Goal: Information Seeking & Learning: Learn about a topic

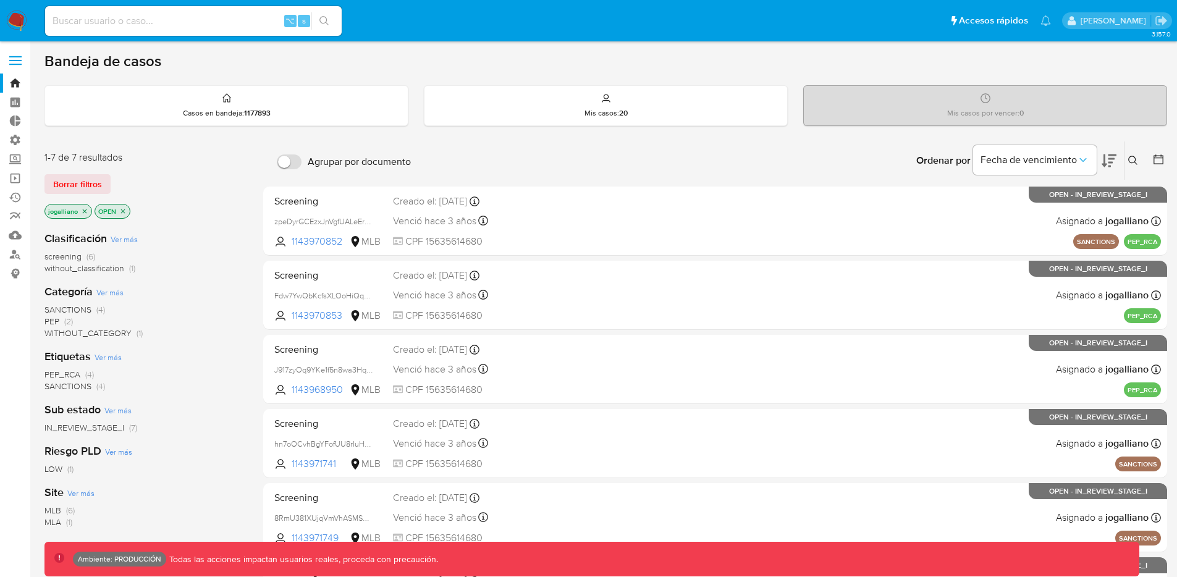
click at [86, 210] on icon "close-filter" at bounding box center [84, 211] width 7 height 7
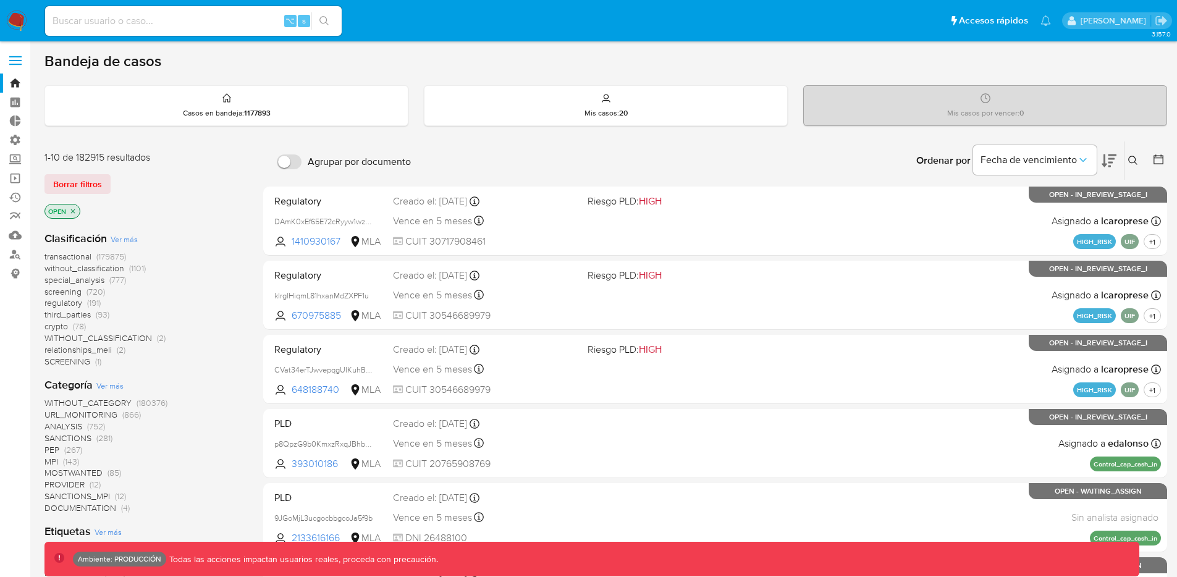
click at [70, 290] on span "screening" at bounding box center [62, 291] width 37 height 12
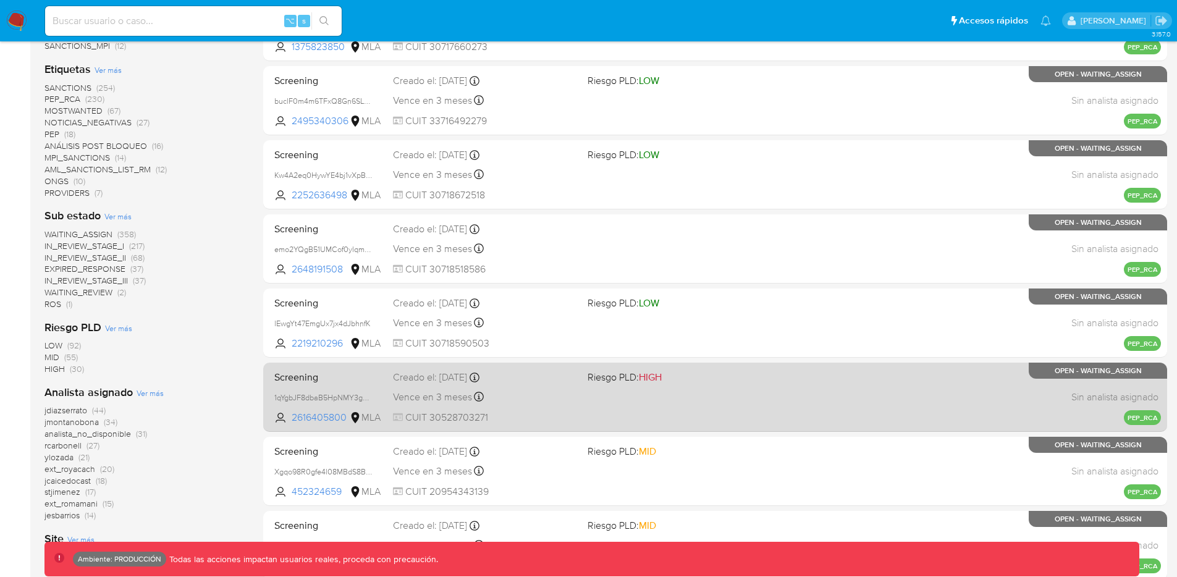
scroll to position [427, 0]
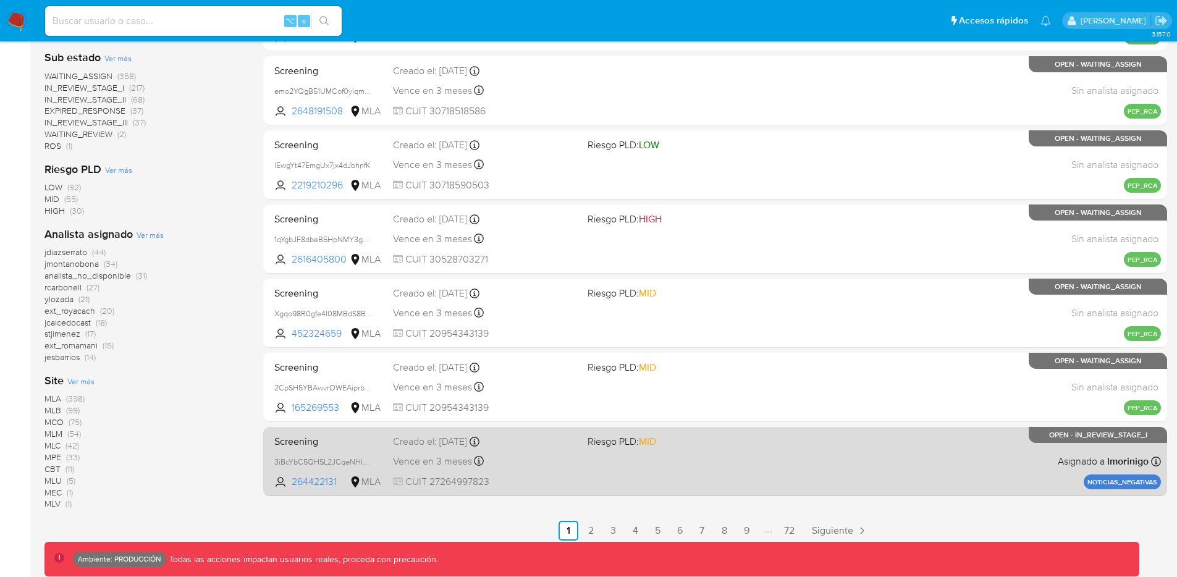
click at [760, 432] on span "Riesgo PLD: MID" at bounding box center [679, 440] width 185 height 16
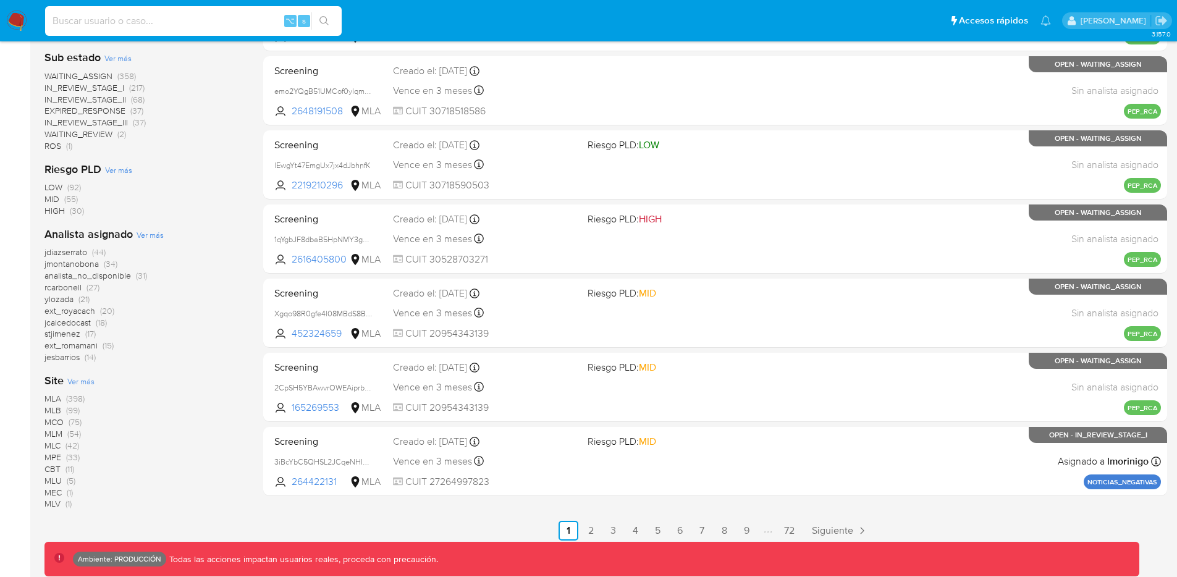
click at [196, 25] on input at bounding box center [193, 21] width 297 height 16
paste input "Qk5EaLYx9yWhgXmjdb67vToO"
type input "Qk5EaLYx9yWhgXmjdb67vToO"
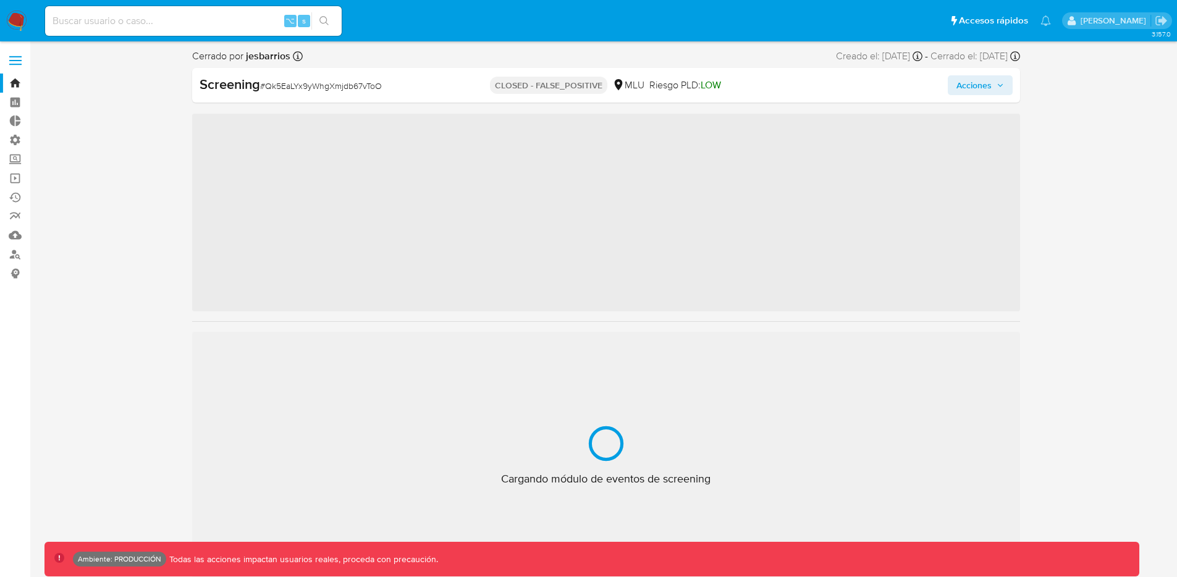
scroll to position [552, 0]
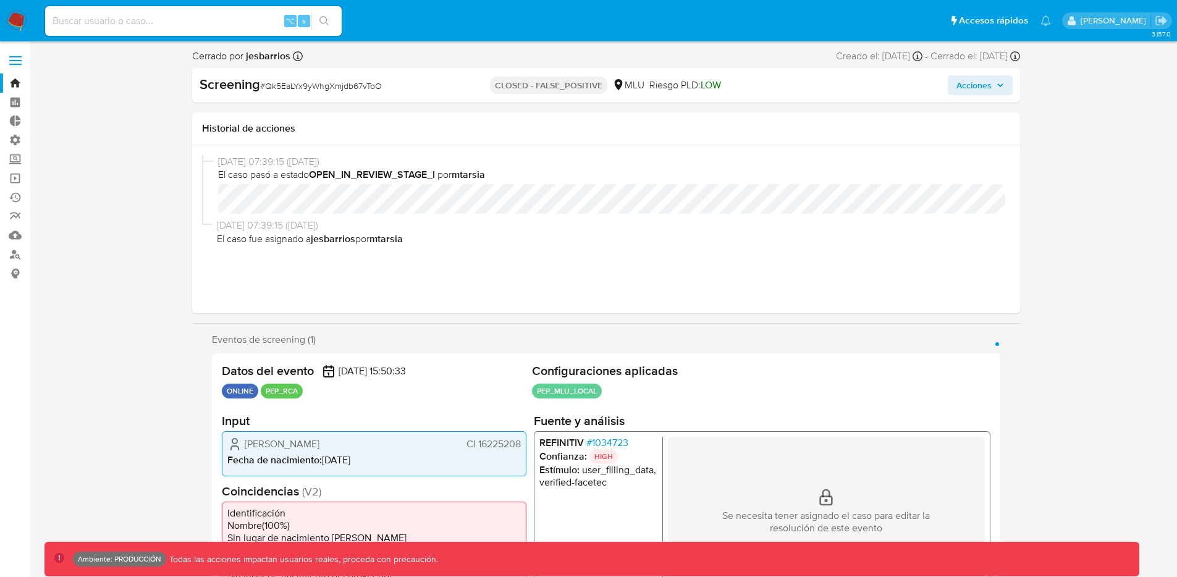
select select "10"
drag, startPoint x: 503, startPoint y: 85, endPoint x: 578, endPoint y: 86, distance: 75.4
click at [578, 86] on p "CLOSED - FALSE_POSITIVE" at bounding box center [548, 85] width 117 height 17
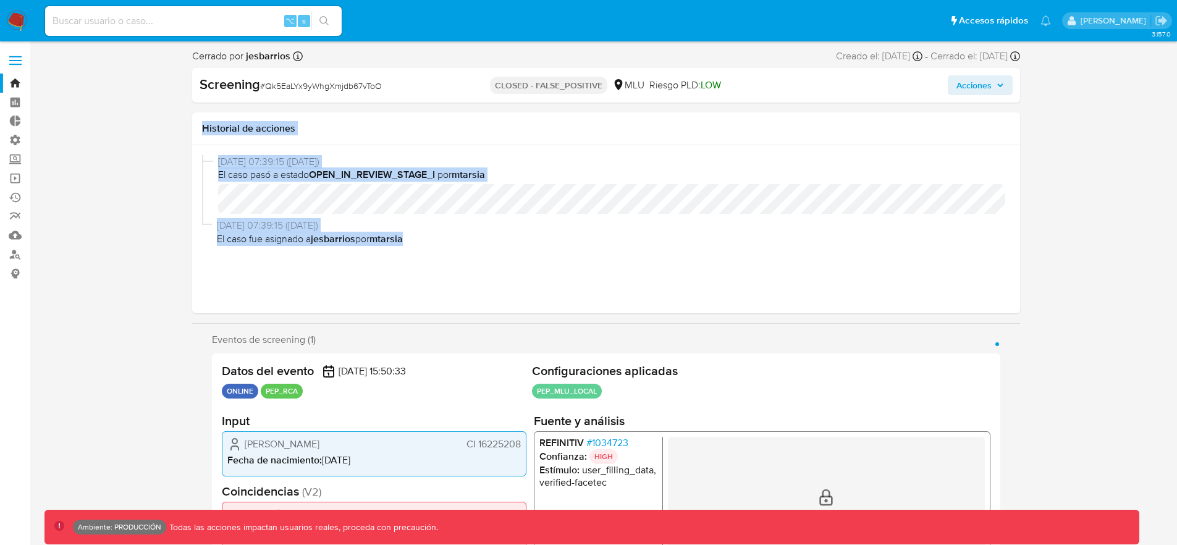
drag, startPoint x: 199, startPoint y: 126, endPoint x: 525, endPoint y: 264, distance: 354.3
click at [525, 264] on div "Historial de acciones [DATE] 07:39:15 ([DATE]) El caso pasó a estado OPEN_IN_RE…" at bounding box center [606, 212] width 828 height 201
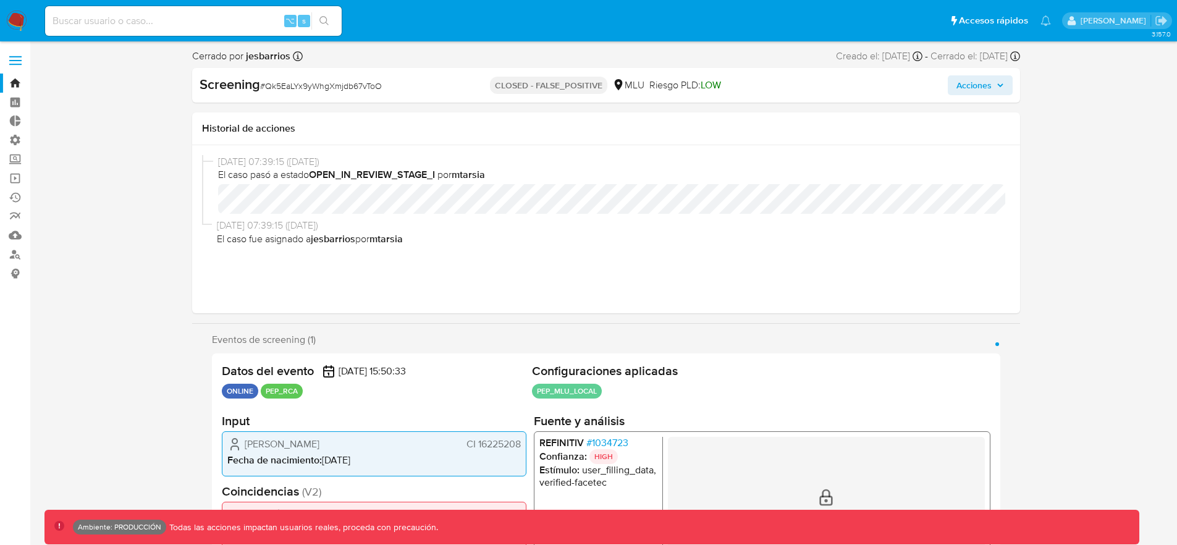
click at [741, 249] on div "[DATE] 07:39:15 ([DATE]) El caso fue asignado a jesbarrios por mtarsia" at bounding box center [606, 235] width 808 height 32
drag, startPoint x: 204, startPoint y: 257, endPoint x: 297, endPoint y: 279, distance: 95.2
click at [283, 282] on div "[DATE] 07:39:15 ([DATE]) El caso pasó a estado OPEN_IN_REVIEW_STAGE_I por mtars…" at bounding box center [606, 229] width 828 height 168
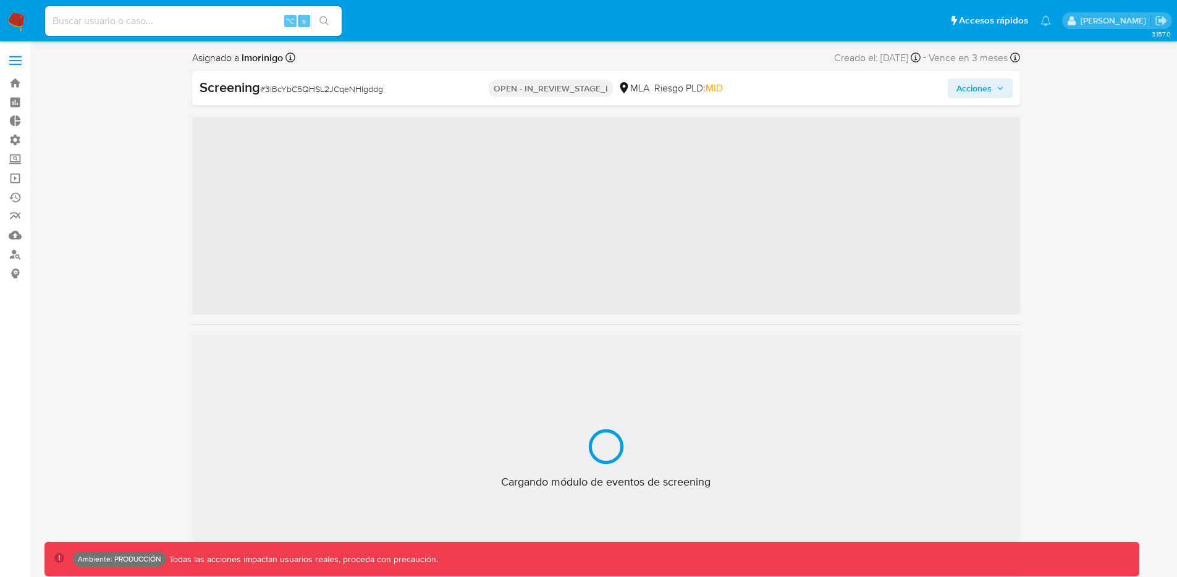
scroll to position [581, 0]
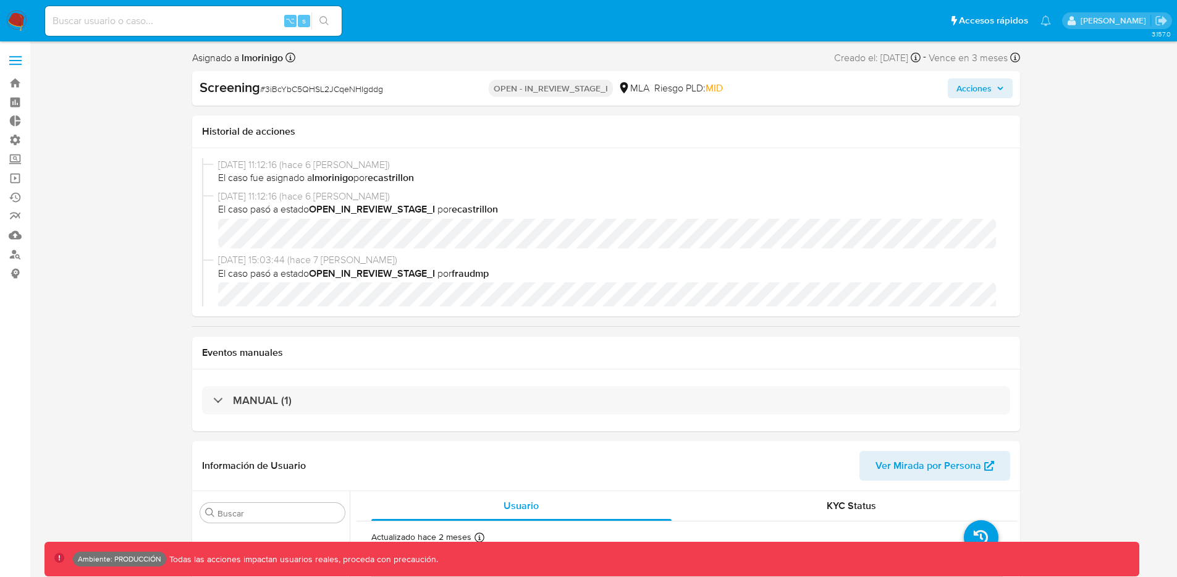
select select "10"
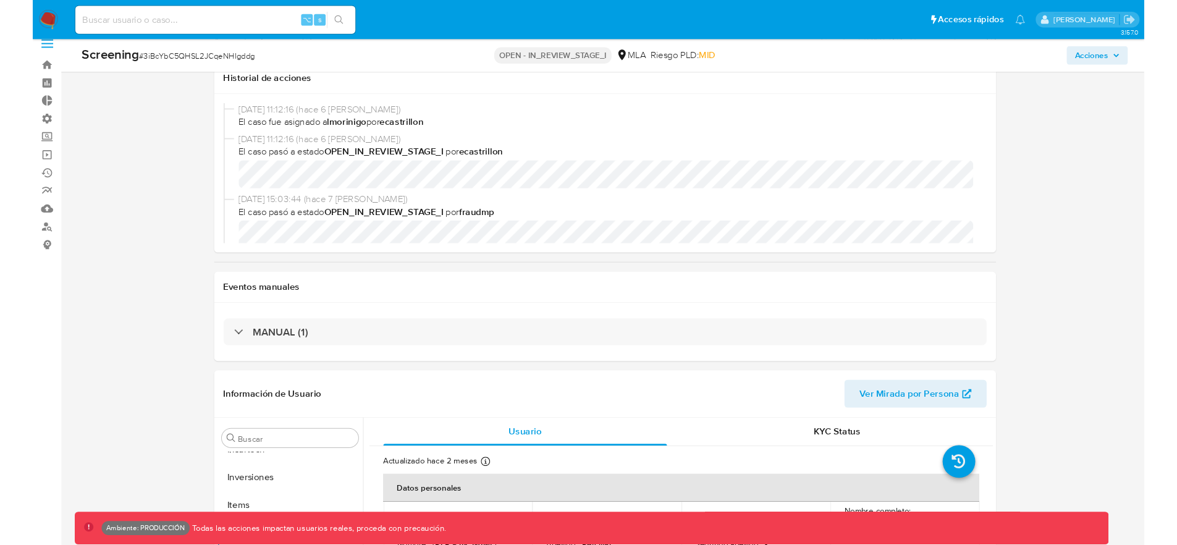
scroll to position [0, 0]
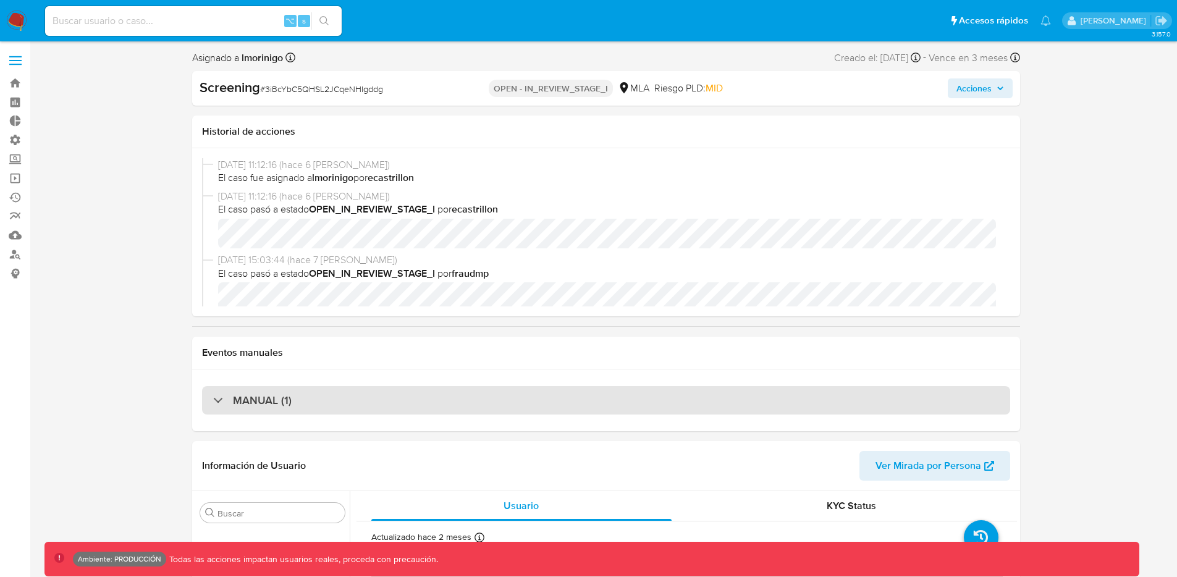
click at [313, 392] on div "MANUAL (1)" at bounding box center [606, 400] width 808 height 28
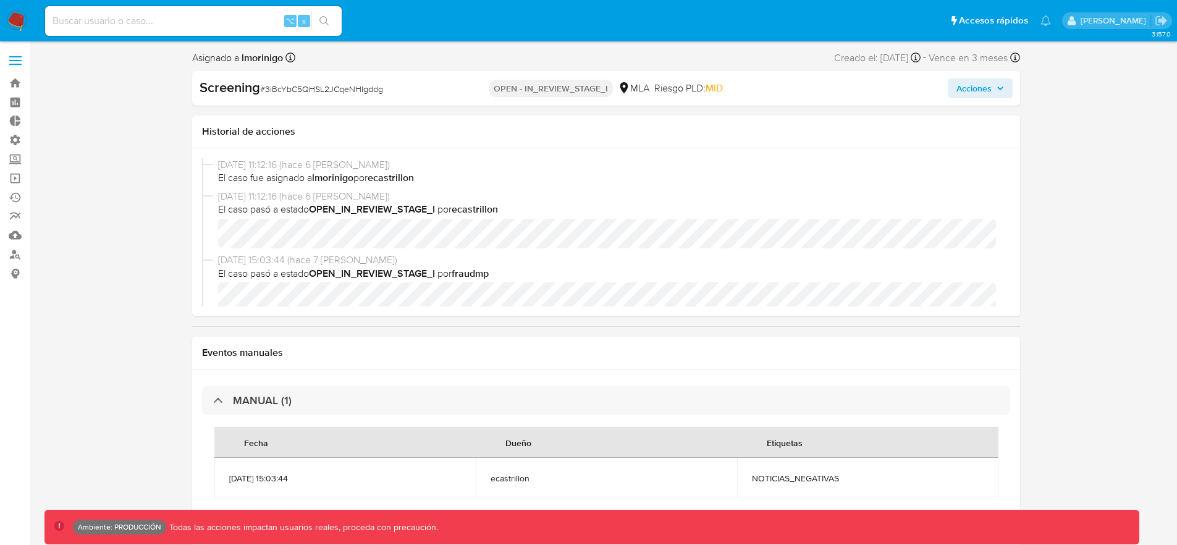
click at [20, 23] on img at bounding box center [16, 21] width 21 height 21
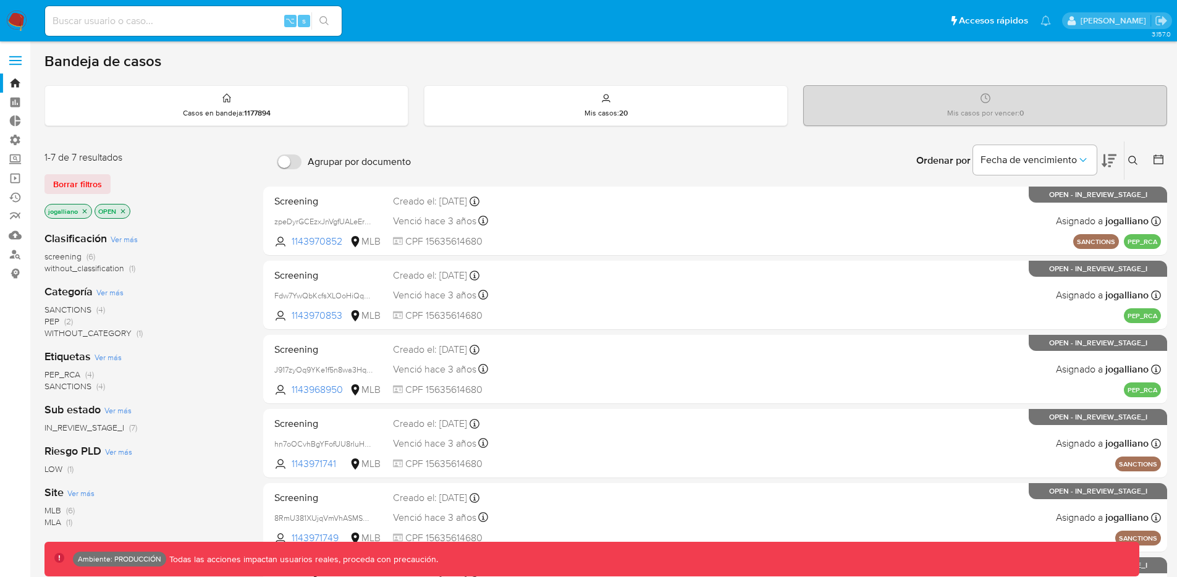
click at [83, 208] on icon "close-filter" at bounding box center [84, 211] width 7 height 7
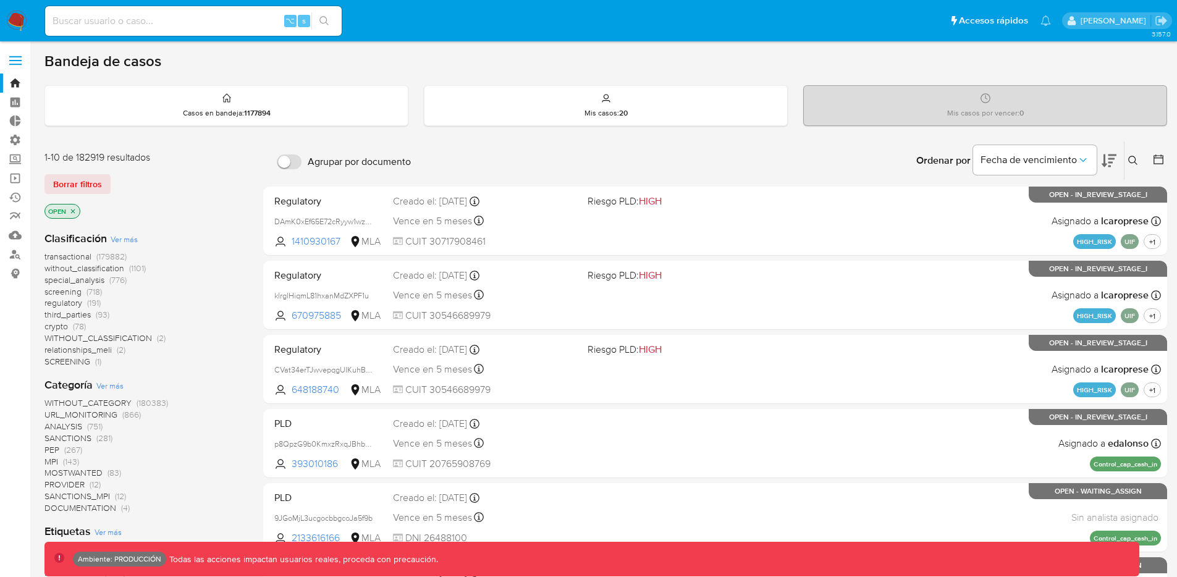
click at [152, 20] on input at bounding box center [193, 21] width 297 height 16
paste input "Lk69Hax7QoXv3LosQ6Zl8K1E"
type input "Lk69Hax7QoXv3LosQ6Zl8K1E"
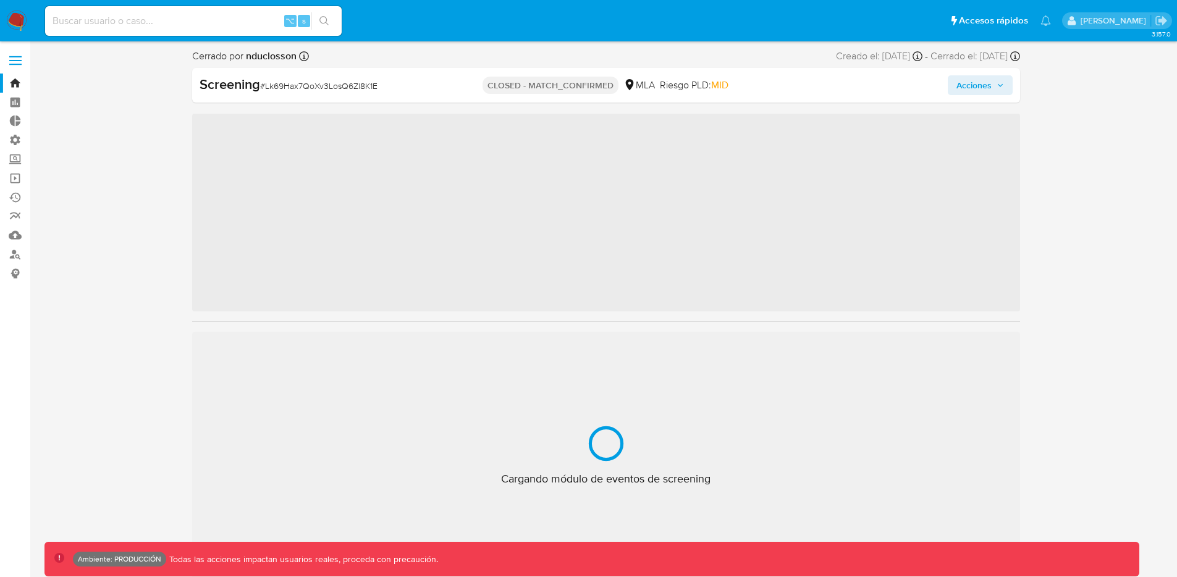
scroll to position [581, 0]
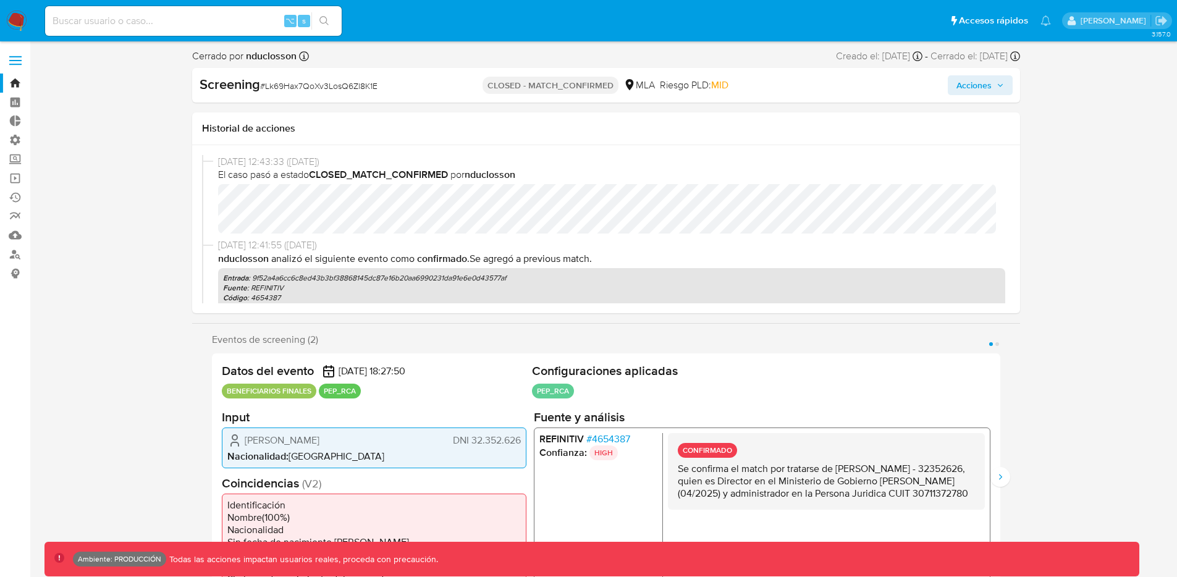
select select "10"
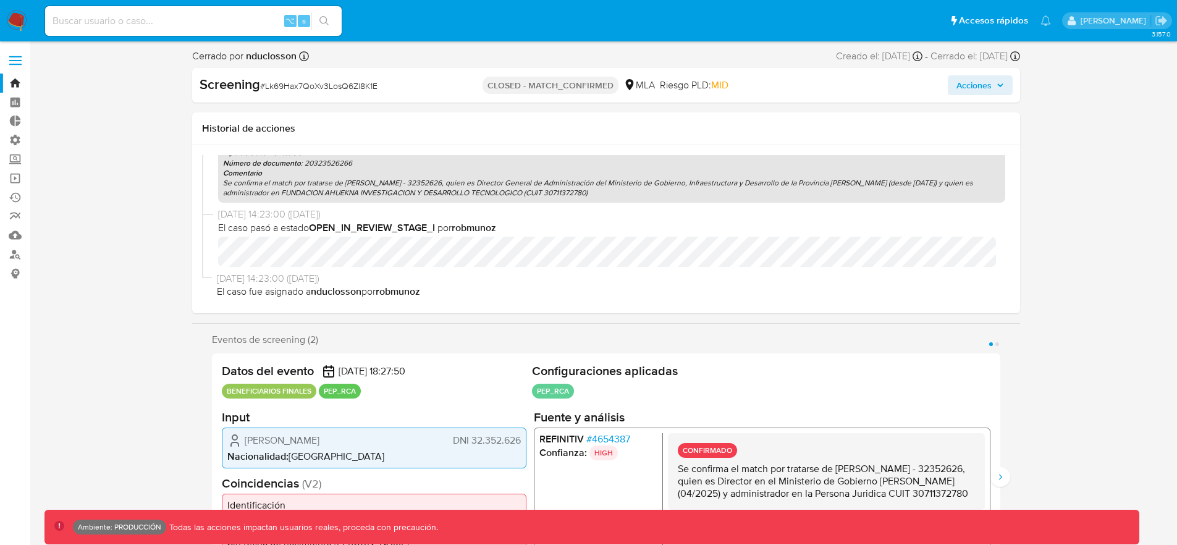
scroll to position [0, 0]
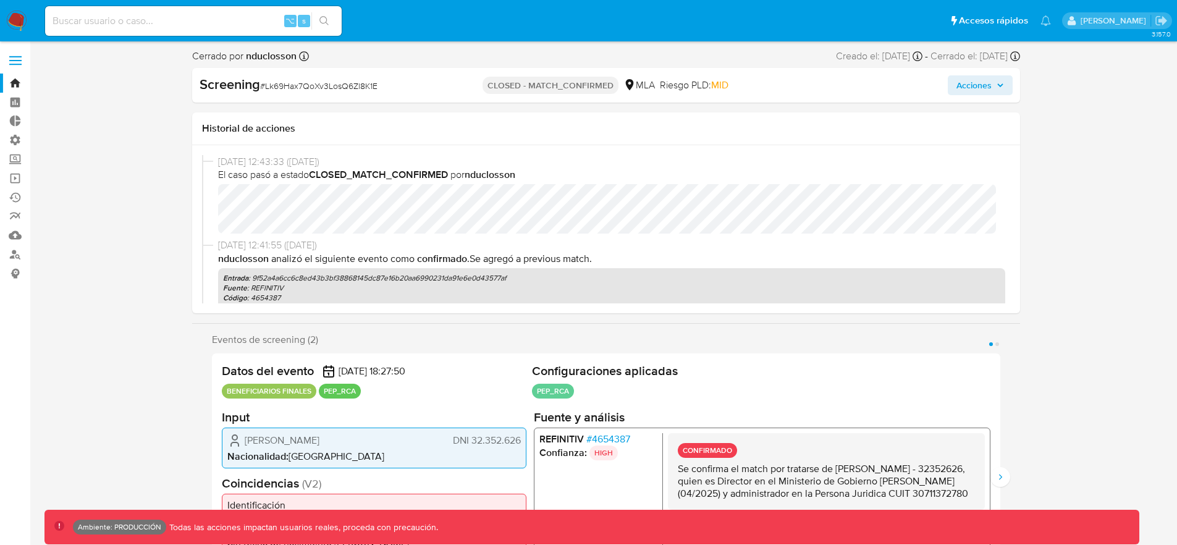
click at [513, 171] on b "nduclosson" at bounding box center [490, 174] width 51 height 14
click at [494, 178] on b "nduclosson" at bounding box center [490, 174] width 51 height 14
click at [494, 177] on b "nduclosson" at bounding box center [490, 174] width 51 height 14
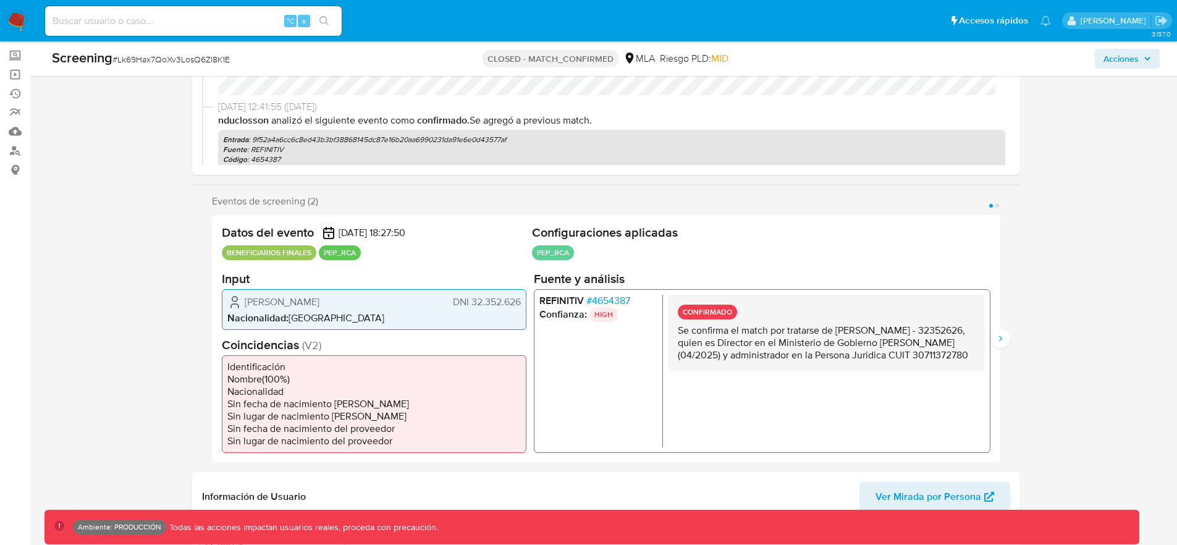
scroll to position [114, 0]
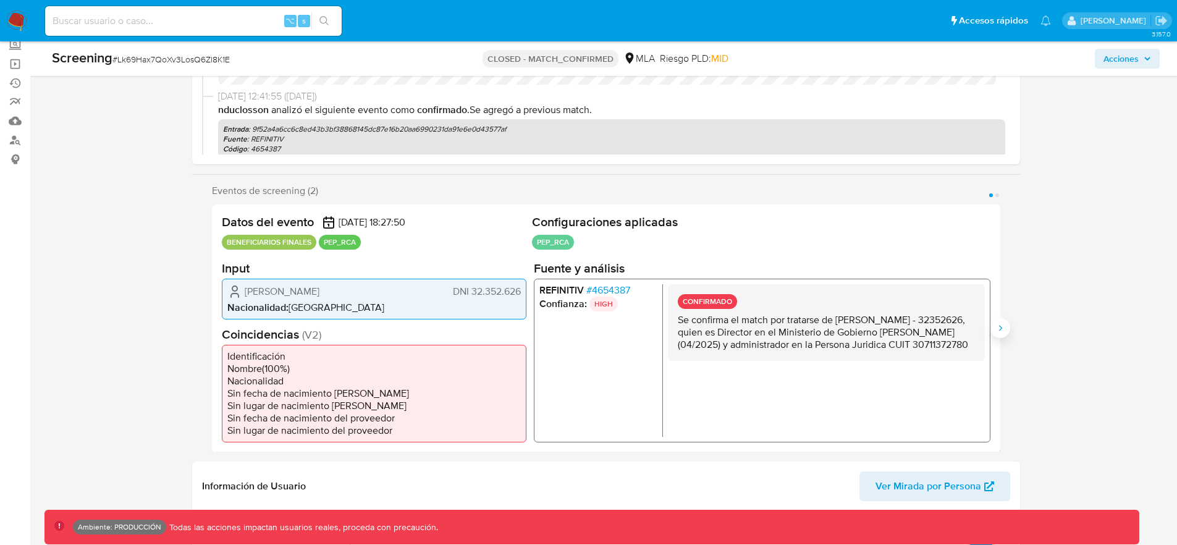
click at [1006, 328] on button "Siguiente" at bounding box center [1000, 328] width 20 height 20
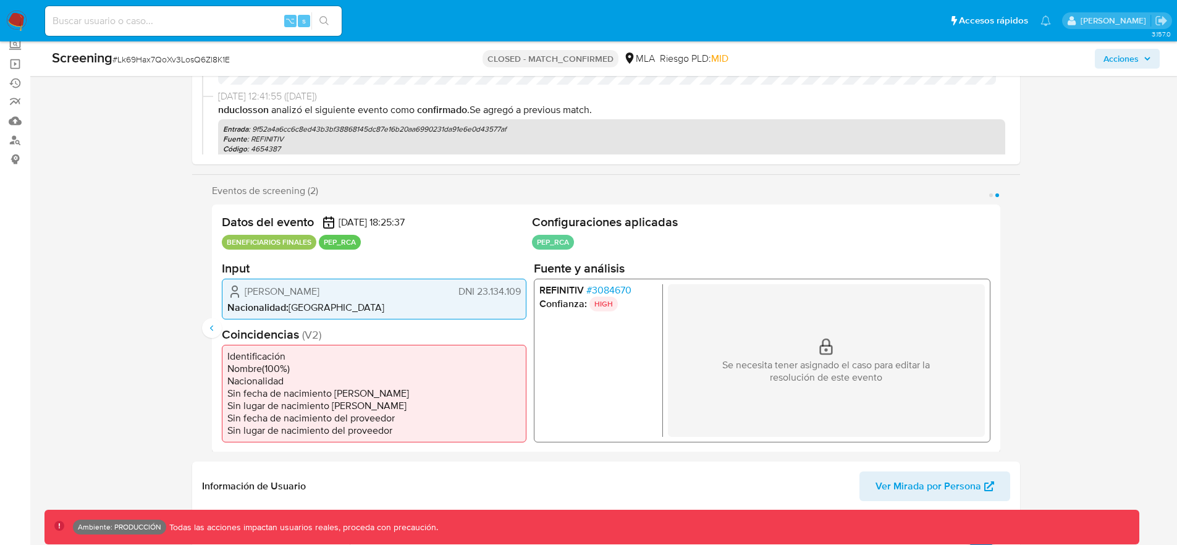
drag, startPoint x: 884, startPoint y: 377, endPoint x: 864, endPoint y: 362, distance: 25.6
click at [840, 335] on div "Se necesita tener asignado el caso para editar la resolución de este evento" at bounding box center [825, 360] width 317 height 153
click at [872, 371] on p "Se necesita tener asignado el caso para editar la resolución de este evento" at bounding box center [825, 371] width 247 height 25
drag, startPoint x: 895, startPoint y: 382, endPoint x: 719, endPoint y: 363, distance: 177.2
click at [719, 363] on p "Se necesita tener asignado el caso para editar la resolución de este evento" at bounding box center [825, 371] width 247 height 25
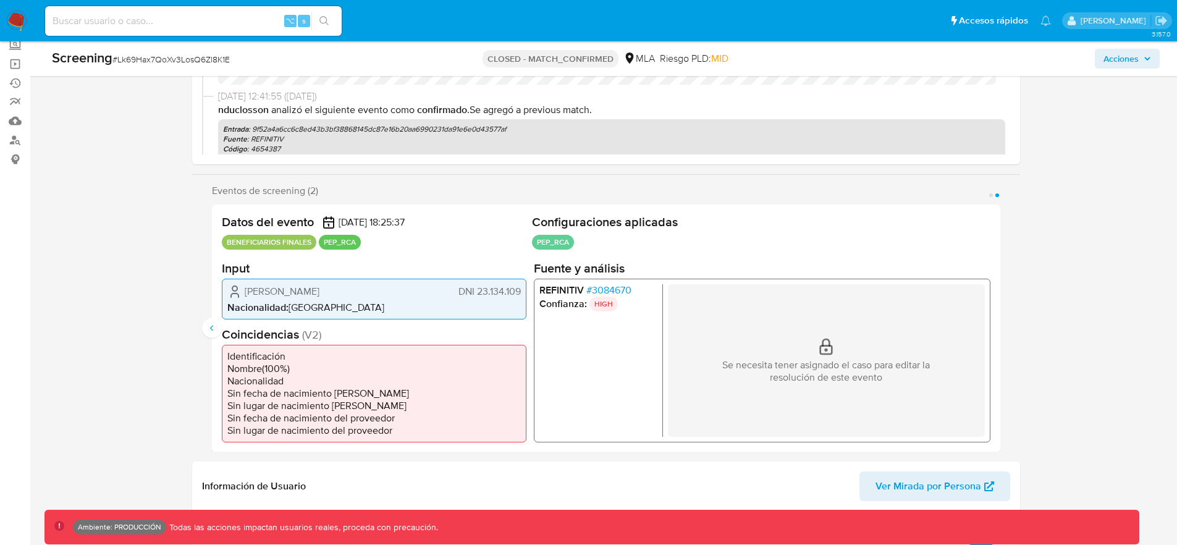
click at [811, 376] on p "Se necesita tener asignado el caso para editar la resolución de este evento" at bounding box center [825, 371] width 247 height 25
drag, startPoint x: 899, startPoint y: 381, endPoint x: 710, endPoint y: 361, distance: 190.6
click at [710, 361] on p "Se necesita tener asignado el caso para editar la resolución de este evento" at bounding box center [825, 371] width 247 height 25
click at [814, 374] on p "Se necesita tener asignado el caso para editar la resolución de este evento" at bounding box center [825, 371] width 247 height 25
drag, startPoint x: 848, startPoint y: 380, endPoint x: 859, endPoint y: 382, distance: 10.8
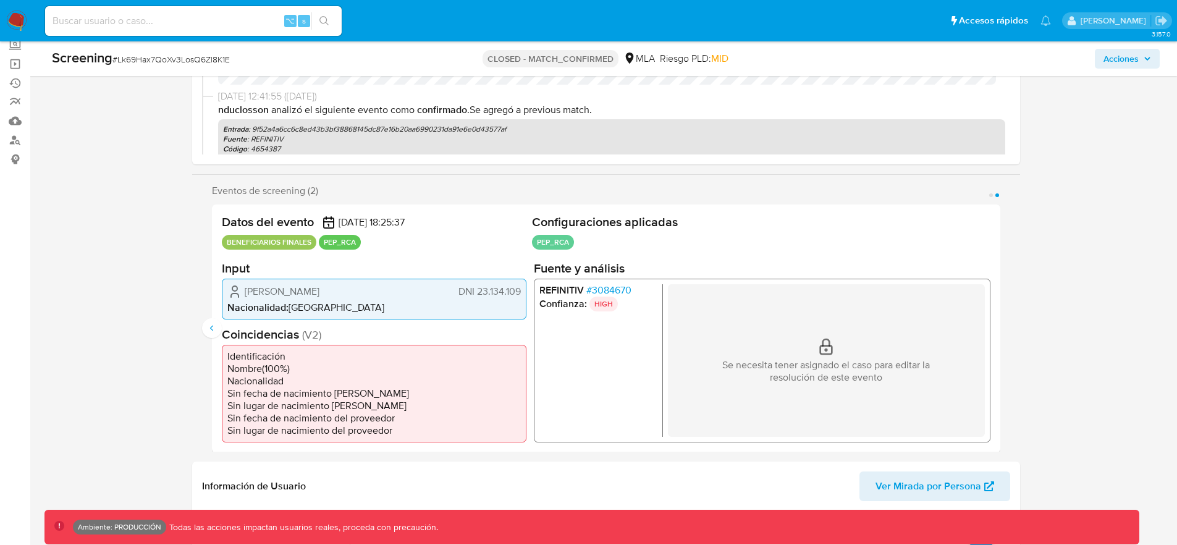
click at [702, 368] on div "Se necesita tener asignado el caso para editar la resolución de este evento" at bounding box center [825, 360] width 317 height 153
click at [890, 382] on p "Se necesita tener asignado el caso para editar la resolución de este evento" at bounding box center [825, 371] width 247 height 25
drag, startPoint x: 902, startPoint y: 384, endPoint x: 706, endPoint y: 364, distance: 196.8
click at [706, 364] on div "Se necesita tener asignado el caso para editar la resolución de este evento" at bounding box center [825, 360] width 317 height 153
click at [853, 376] on p "Se necesita tener asignado el caso para editar la resolución de este evento" at bounding box center [825, 371] width 247 height 25
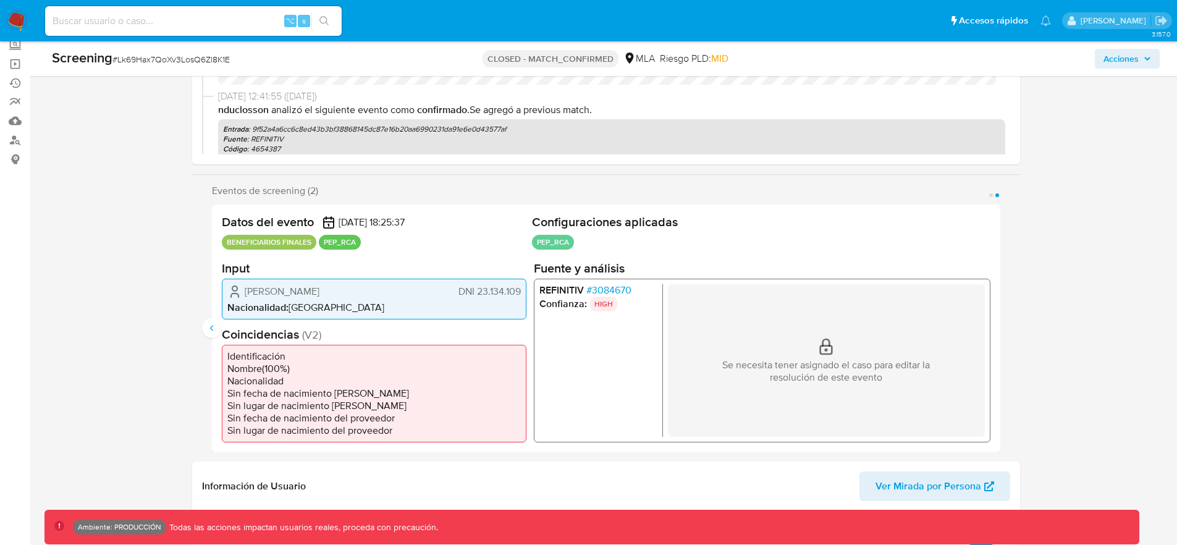
drag, startPoint x: 903, startPoint y: 384, endPoint x: 687, endPoint y: 361, distance: 216.7
click at [687, 361] on div "Se necesita tener asignado el caso para editar la resolución de este evento" at bounding box center [825, 360] width 317 height 153
click at [892, 374] on p "Se necesita tener asignado el caso para editar la resolución de este evento" at bounding box center [825, 371] width 247 height 25
drag, startPoint x: 906, startPoint y: 388, endPoint x: 707, endPoint y: 356, distance: 202.1
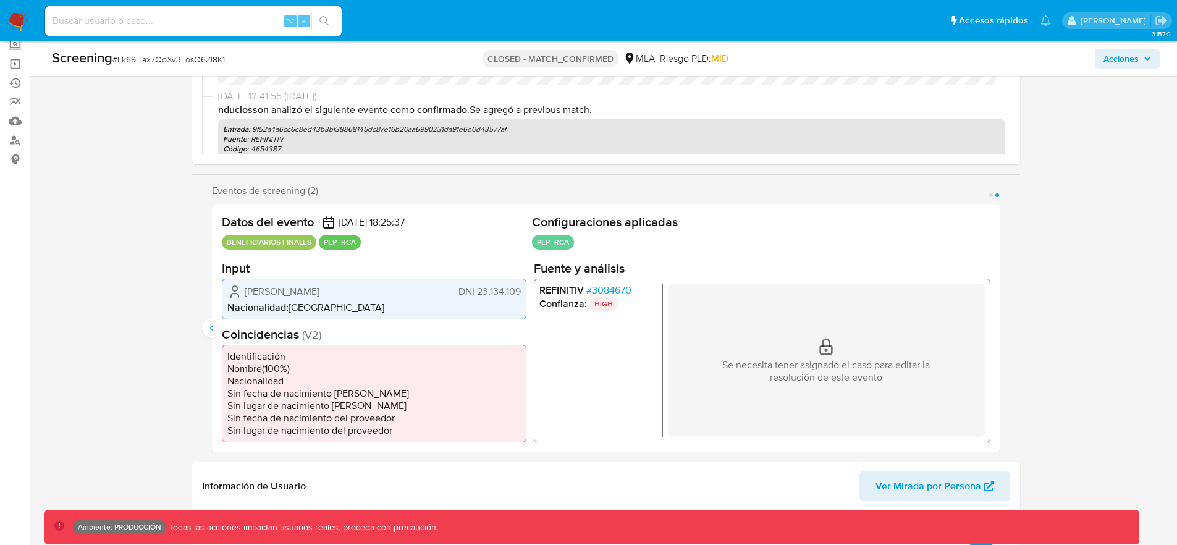
click at [707, 356] on div "Se necesita tener asignado el caso para editar la resolución de este evento" at bounding box center [825, 360] width 317 height 153
click at [864, 359] on p "Se necesita tener asignado el caso para editar la resolución de este evento" at bounding box center [825, 371] width 247 height 25
drag, startPoint x: 878, startPoint y: 381, endPoint x: 699, endPoint y: 358, distance: 180.0
click at [699, 358] on div "Se necesita tener asignado el caso para editar la resolución de este evento" at bounding box center [825, 360] width 317 height 153
click at [948, 366] on p "Se necesita tener asignado el caso para editar la resolución de este evento" at bounding box center [825, 371] width 247 height 25
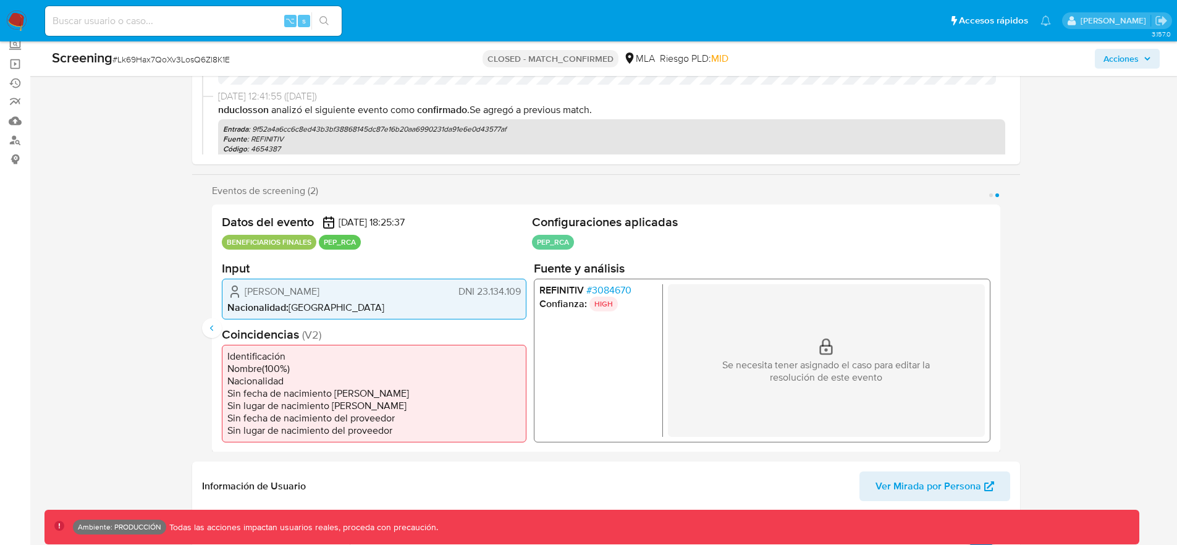
drag, startPoint x: 887, startPoint y: 385, endPoint x: 684, endPoint y: 358, distance: 205.0
click at [684, 358] on div "Se necesita tener asignado el caso para editar la resolución de este evento" at bounding box center [825, 360] width 317 height 153
click at [899, 384] on div "Se necesita tener asignado el caso para editar la resolución de este evento" at bounding box center [825, 360] width 317 height 153
drag, startPoint x: 891, startPoint y: 379, endPoint x: 709, endPoint y: 343, distance: 186.2
click at [709, 343] on div "Se necesita tener asignado el caso para editar la resolución de este evento" at bounding box center [825, 360] width 317 height 153
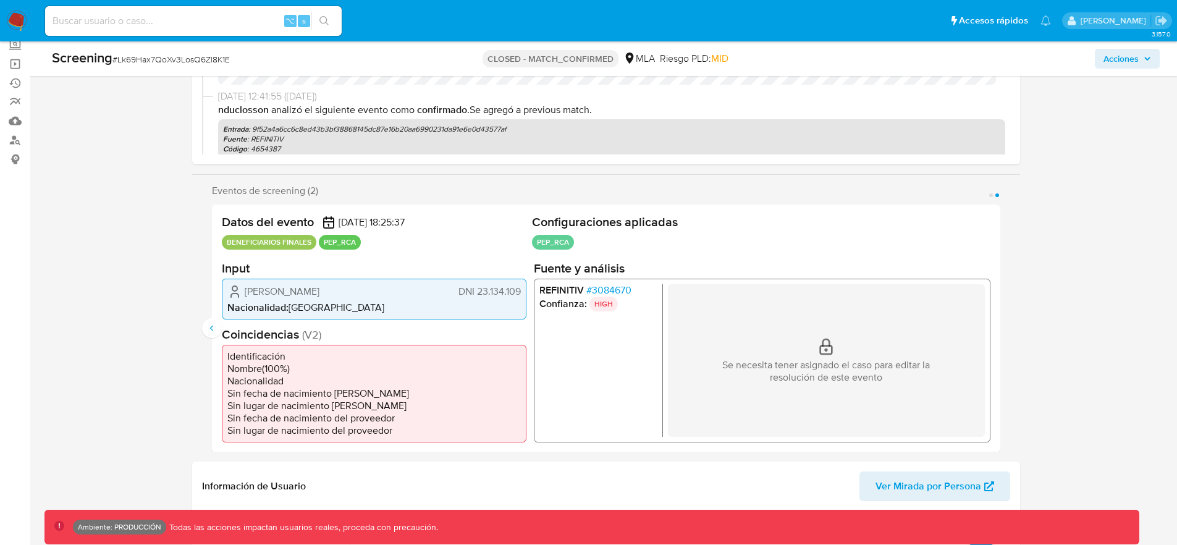
click at [878, 350] on div "Se necesita tener asignado el caso para editar la resolución de este evento" at bounding box center [825, 360] width 317 height 153
drag, startPoint x: 898, startPoint y: 380, endPoint x: 712, endPoint y: 343, distance: 190.1
click at [712, 343] on div "Se necesita tener asignado el caso para editar la resolución de este evento" at bounding box center [825, 360] width 317 height 153
click at [877, 339] on div "Se necesita tener asignado el caso para editar la resolución de este evento" at bounding box center [825, 360] width 317 height 153
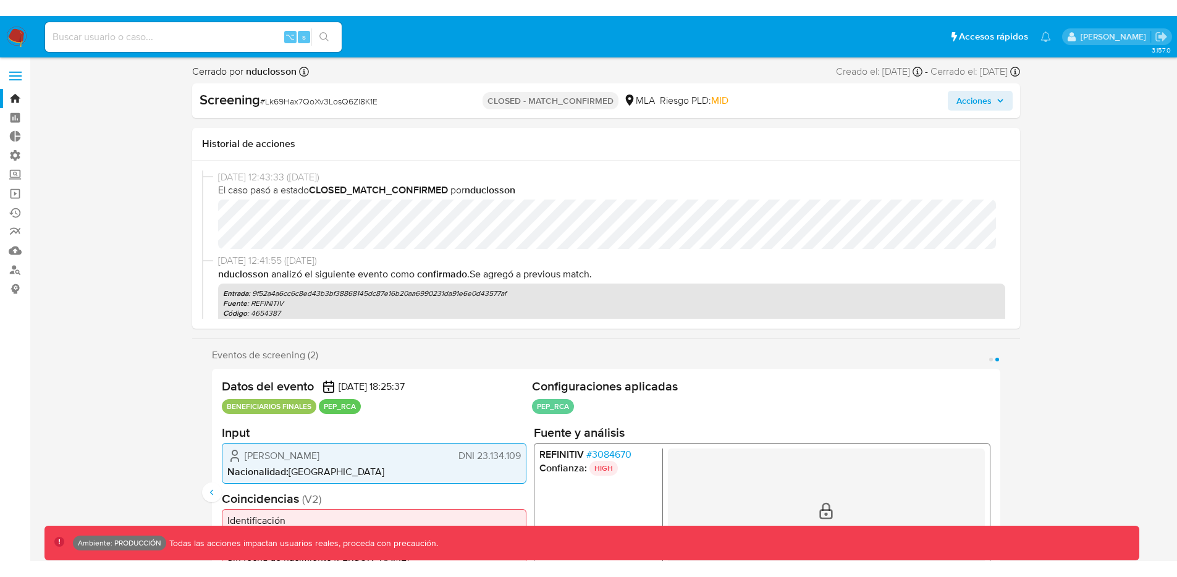
scroll to position [0, 0]
